Goal: Task Accomplishment & Management: Complete application form

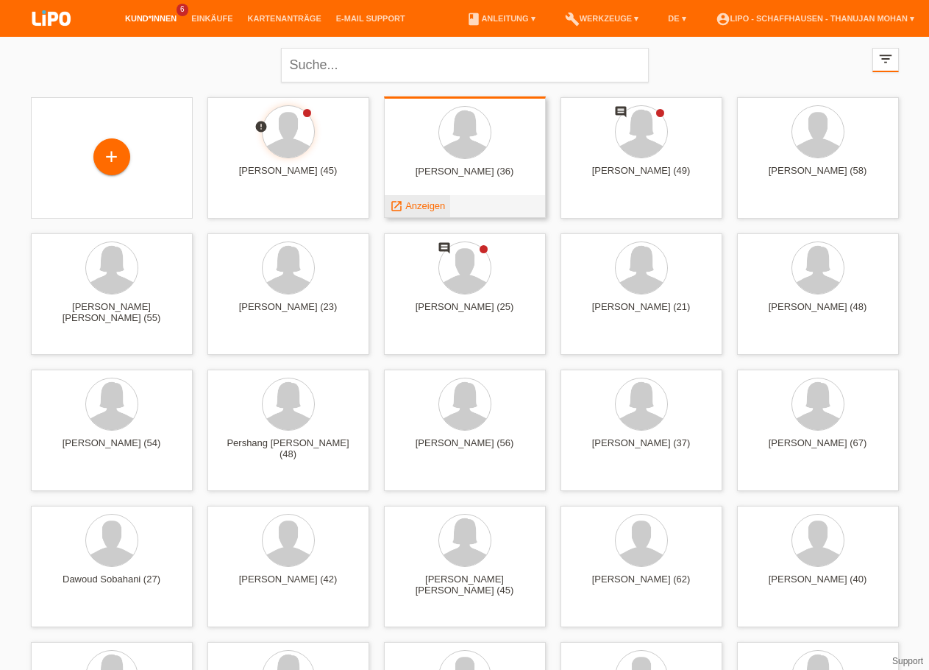
click at [430, 210] on span "Anzeigen" at bounding box center [425, 205] width 40 height 11
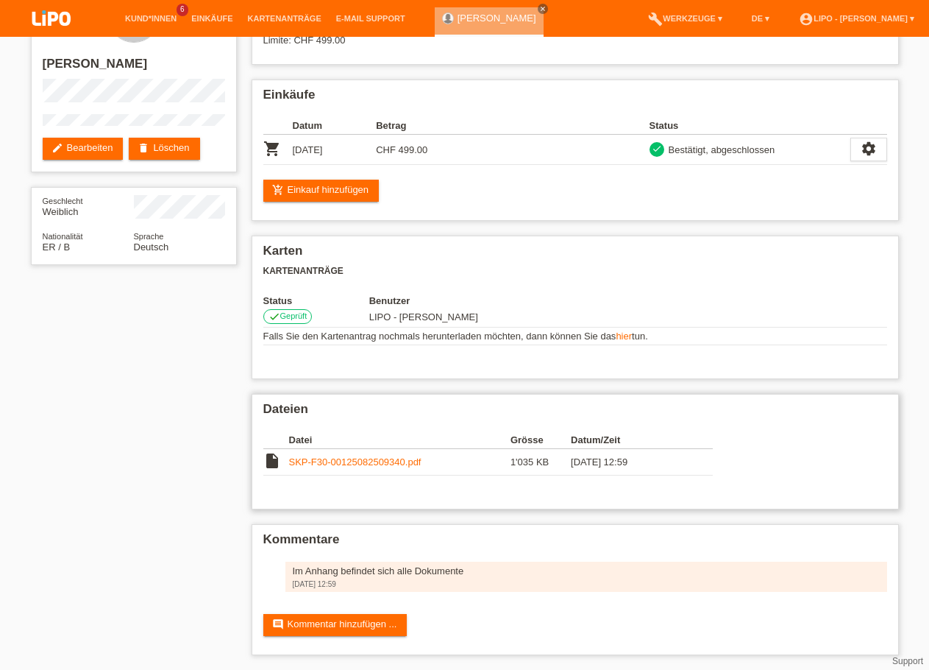
scroll to position [75, 0]
click at [360, 566] on div "Im Anhang befindet sich alle Dokumente" at bounding box center [586, 570] width 587 height 11
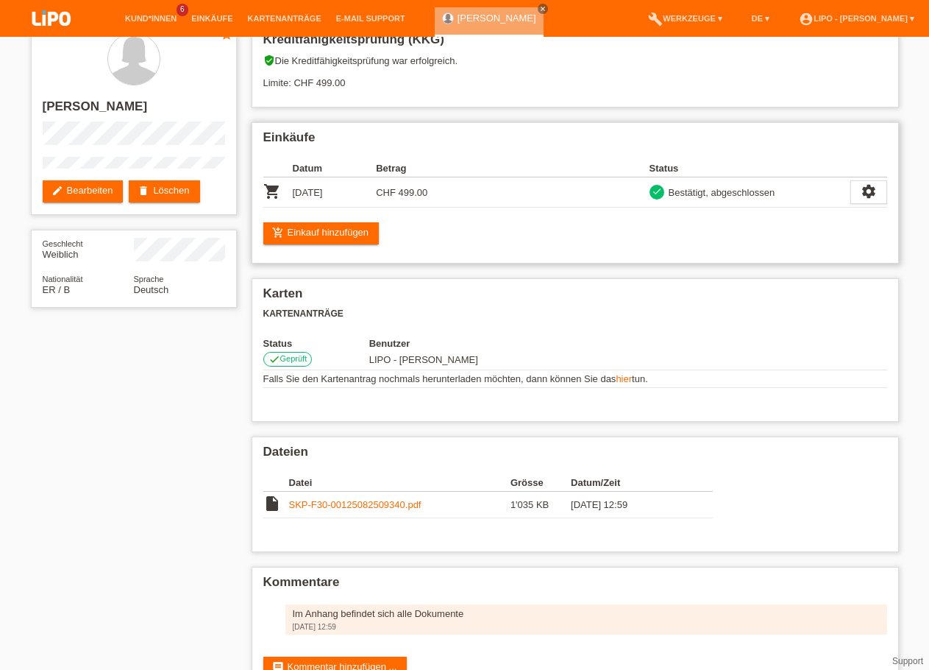
scroll to position [0, 0]
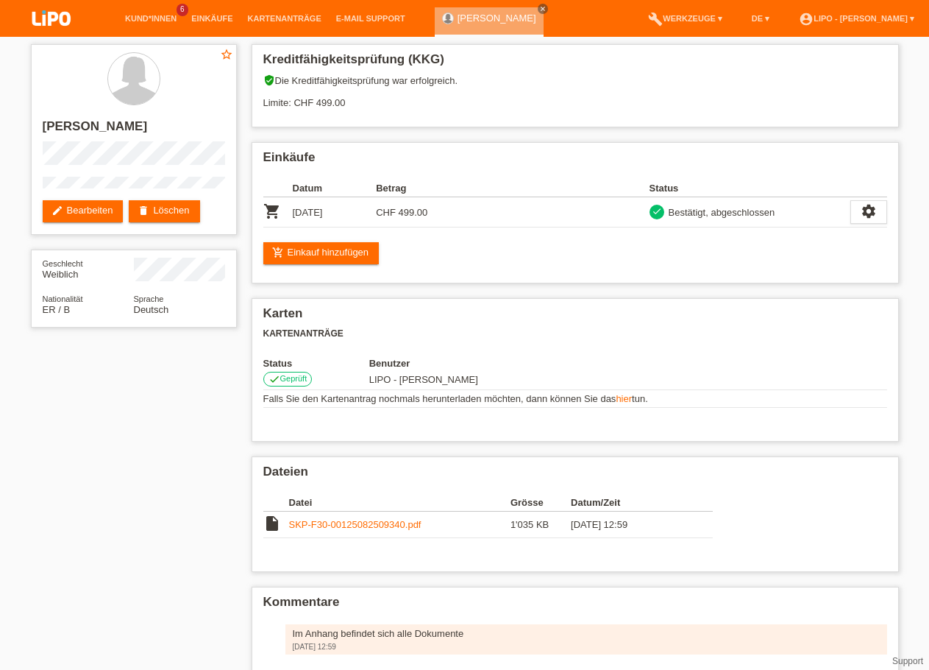
click at [62, 28] on img at bounding box center [52, 19] width 74 height 39
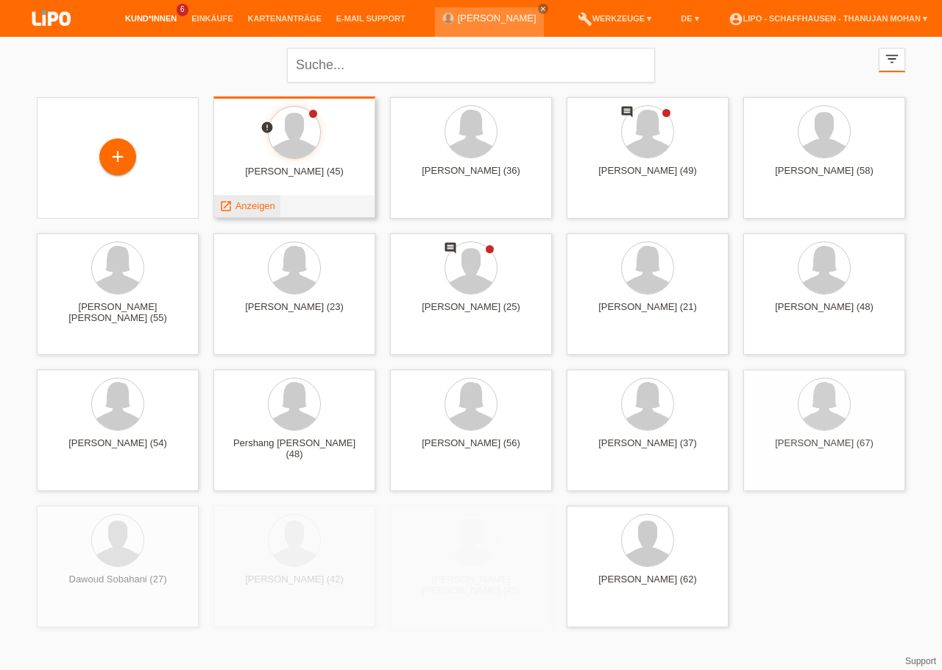
click at [266, 204] on span "Anzeigen" at bounding box center [255, 205] width 40 height 11
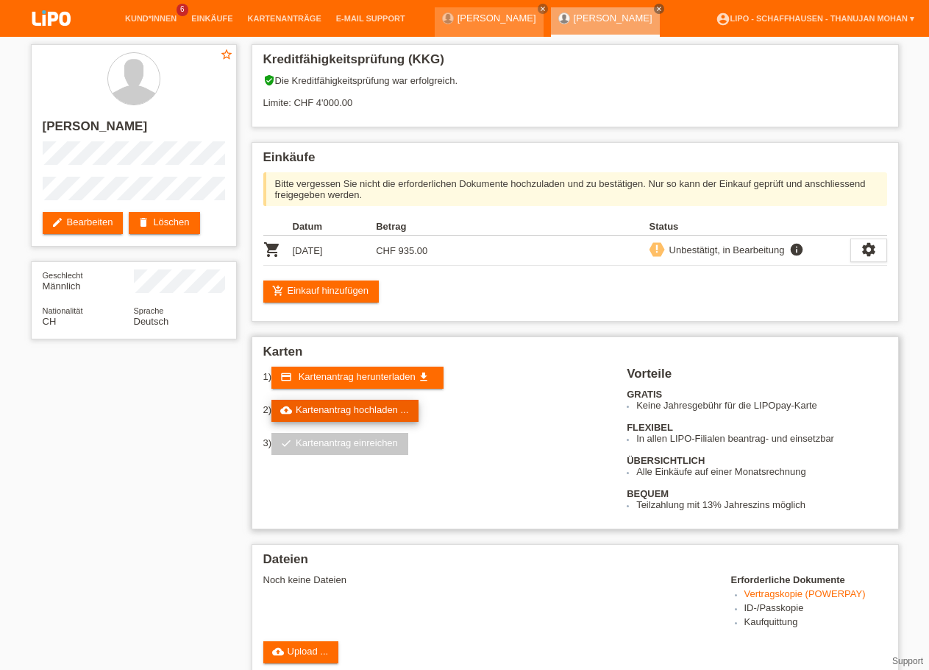
click at [344, 413] on link "cloud_upload Kartenantrag hochladen ..." at bounding box center [345, 411] width 147 height 22
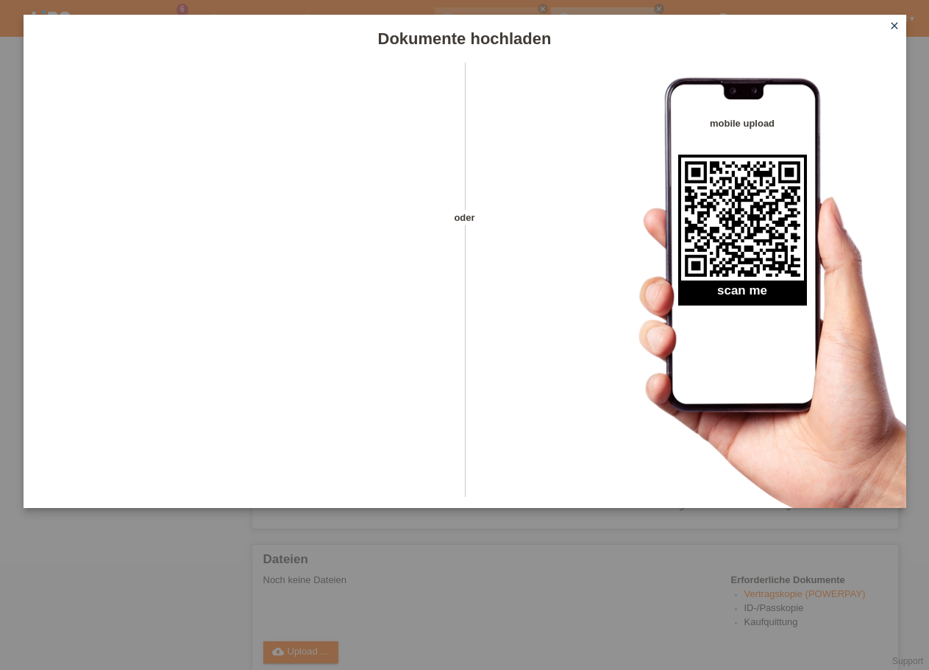
click at [891, 25] on icon "close" at bounding box center [895, 26] width 12 height 12
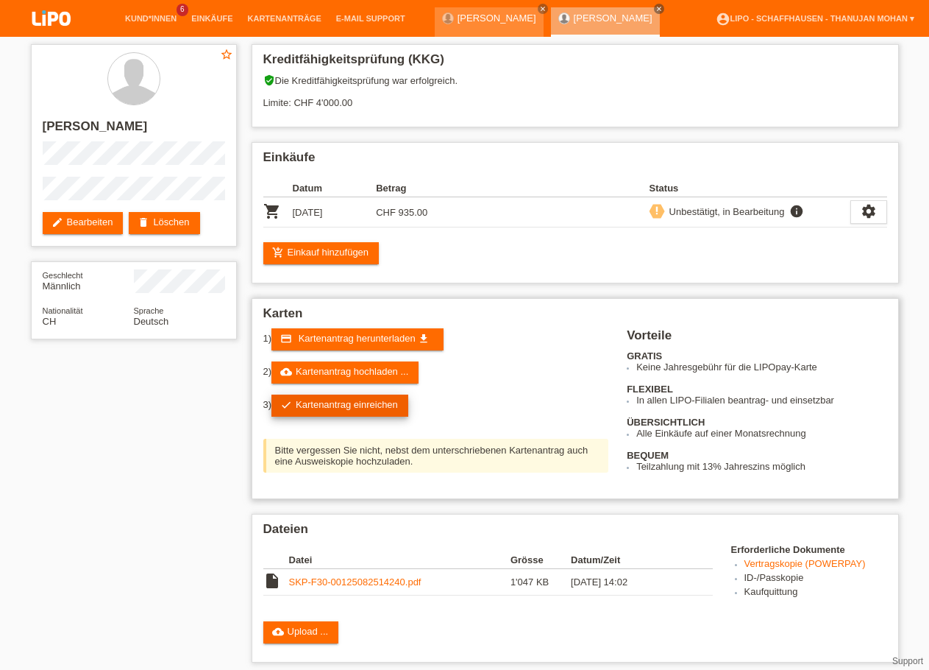
click at [352, 417] on link "check Kartenantrag einreichen" at bounding box center [340, 405] width 137 height 22
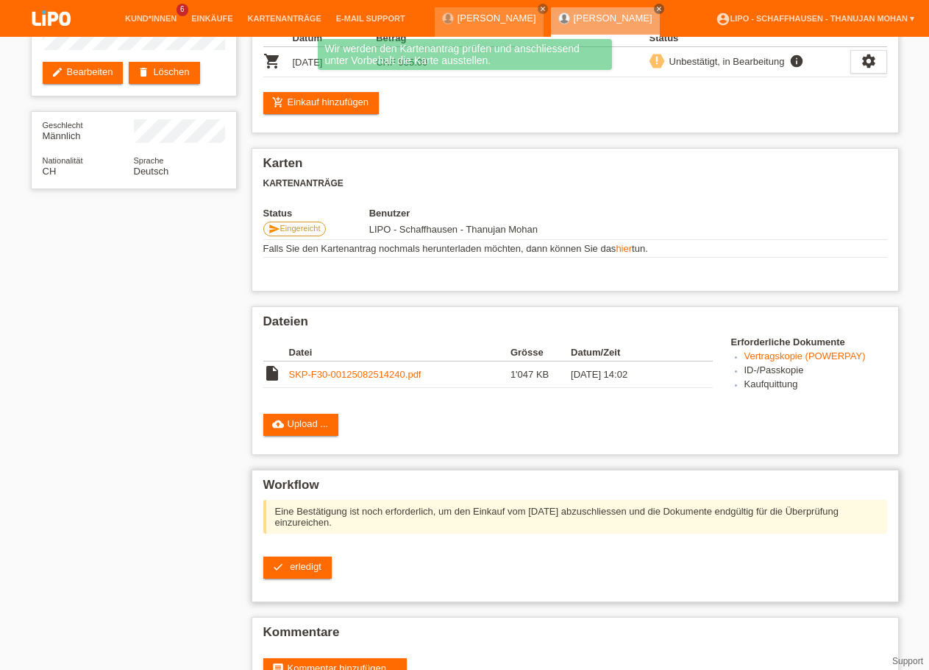
scroll to position [210, 0]
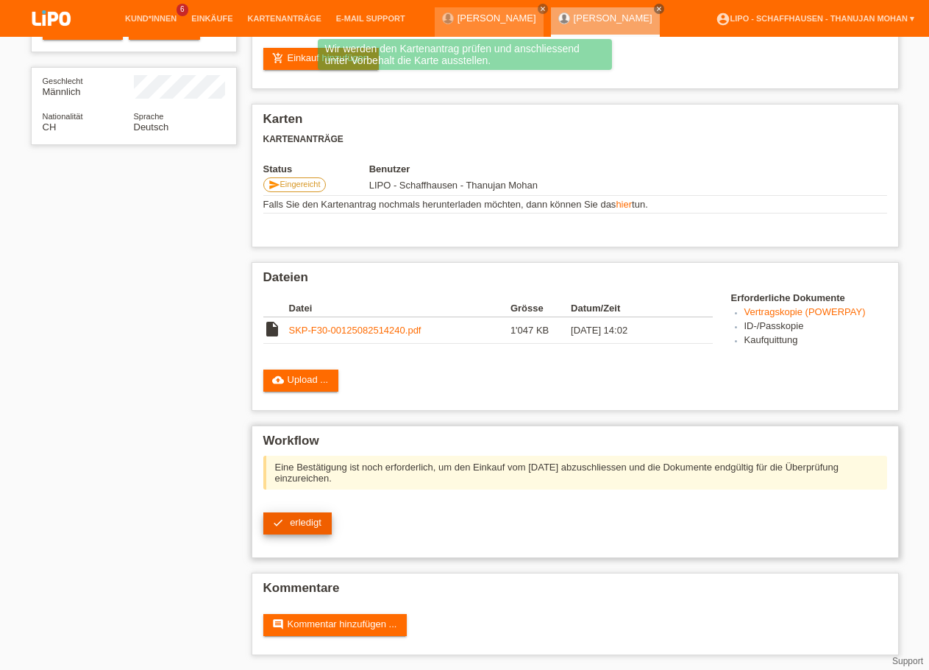
click at [305, 528] on link "check erledigt" at bounding box center [297, 523] width 68 height 22
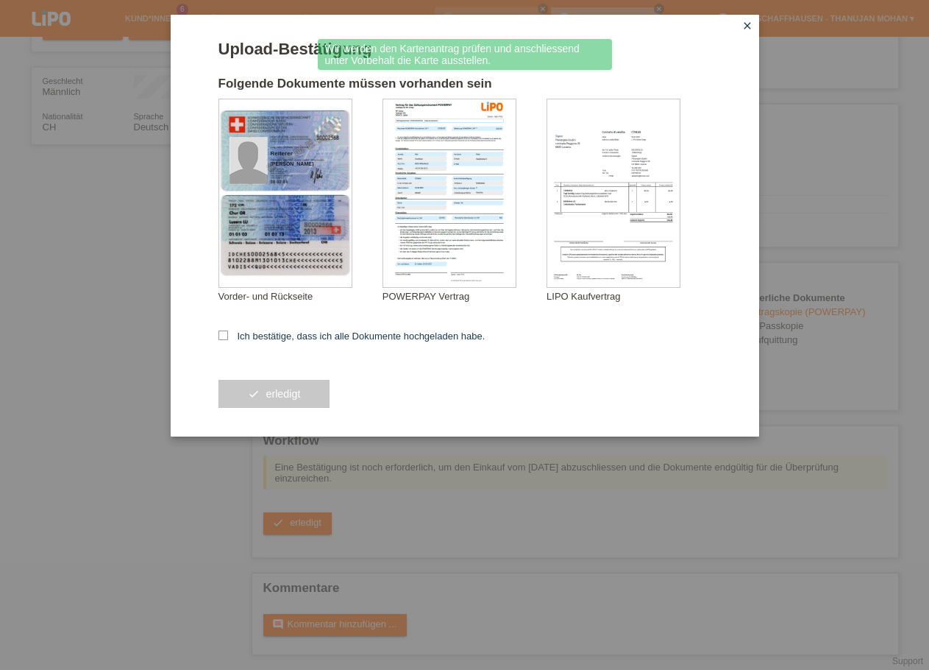
click at [278, 346] on form "Upload-Bestätigung Folgende Dokumente müssen vorhanden sein [PERSON_NAME] Vorde…" at bounding box center [465, 238] width 493 height 397
click at [281, 334] on label "Ich bestätige, dass ich alle Dokumente hochgeladen habe." at bounding box center [352, 335] width 267 height 11
click at [228, 334] on input "Ich bestätige, dass ich alle Dokumente hochgeladen habe." at bounding box center [224, 335] width 10 height 10
checkbox input "true"
click at [288, 396] on span "erledigt" at bounding box center [283, 394] width 35 height 12
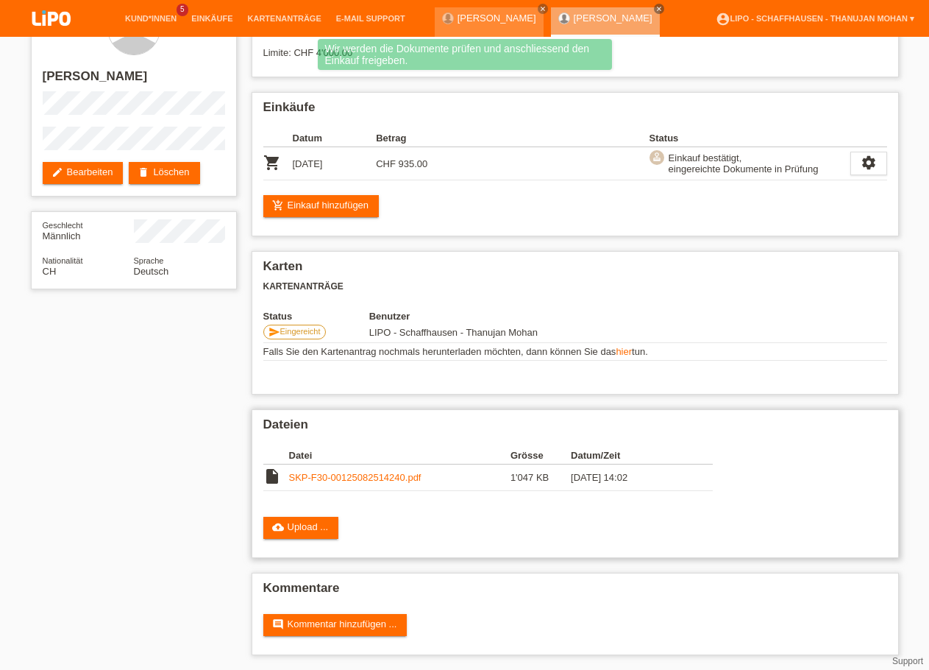
scroll to position [63, 0]
click at [361, 623] on link "comment Kommentar hinzufügen ..." at bounding box center [335, 625] width 144 height 22
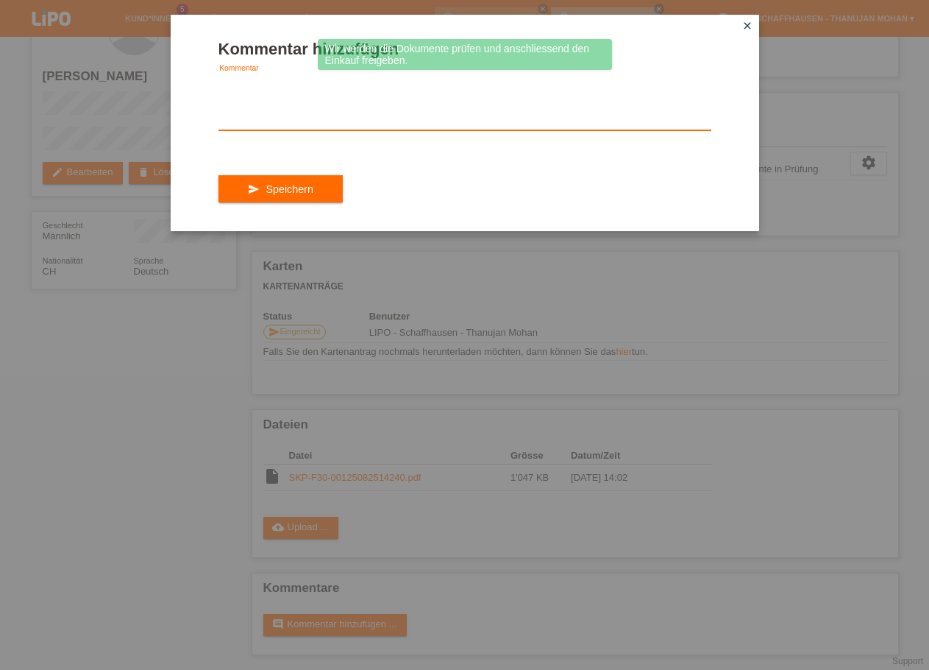
paste textarea "Im Anhang befindet sich alle Dokumente"
type textarea "Im Anhang befindet sich alle Dokumente"
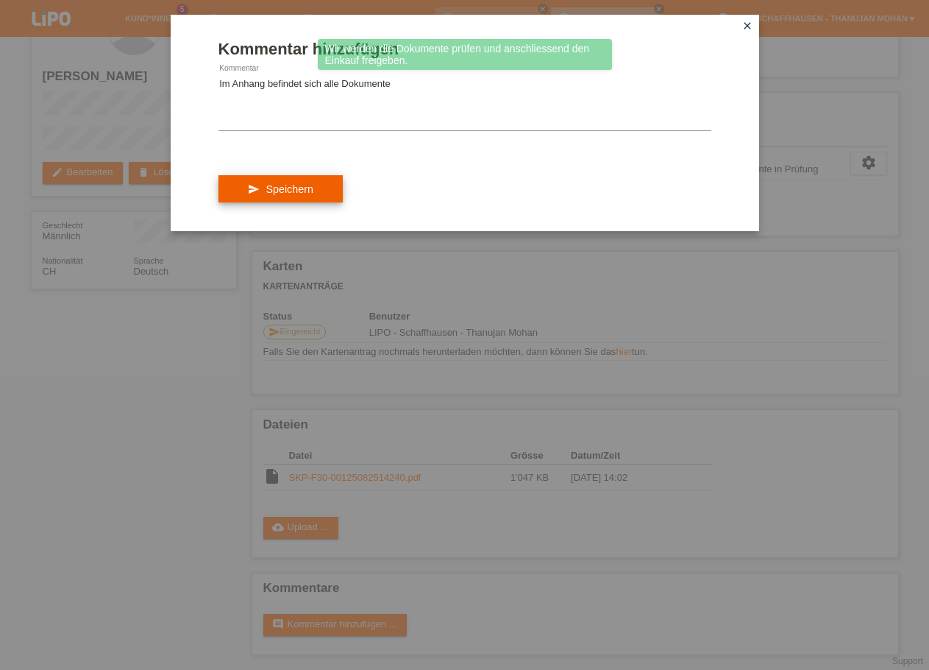
click at [308, 195] on span "Speichern" at bounding box center [289, 189] width 47 height 12
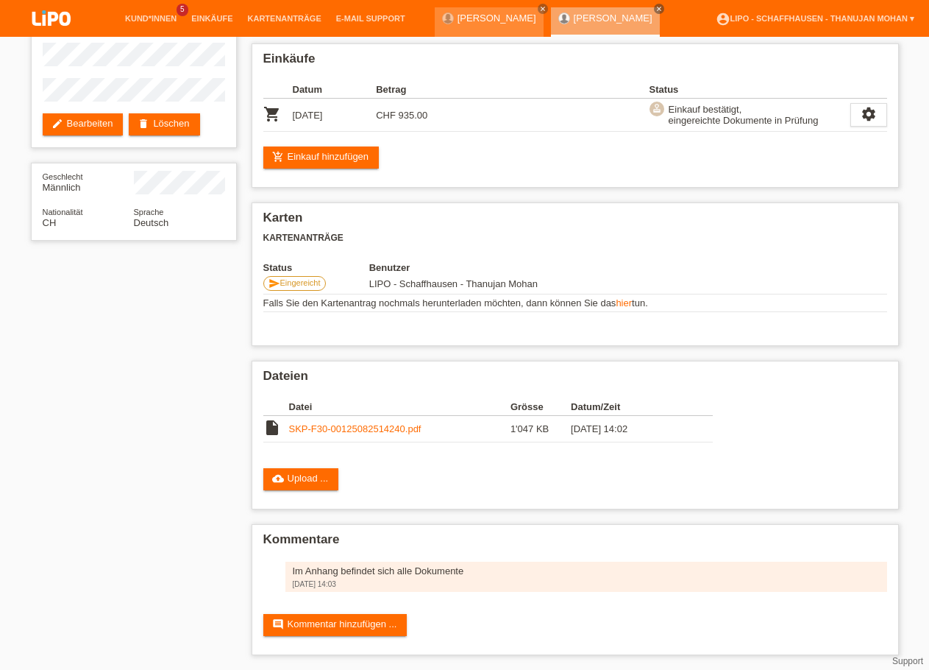
scroll to position [113, 0]
click at [369, 427] on link "SKP-F30-00125082514240.pdf" at bounding box center [355, 428] width 132 height 11
click at [48, 10] on img at bounding box center [52, 19] width 74 height 39
